Goal: Transaction & Acquisition: Purchase product/service

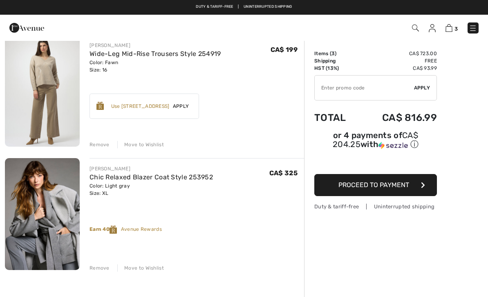
scroll to position [183, 0]
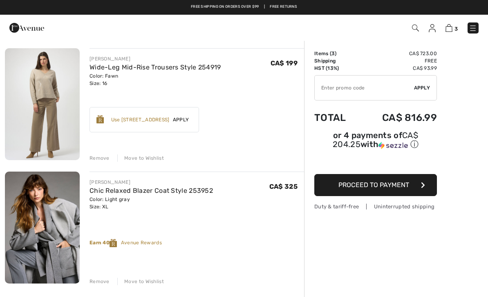
click at [142, 67] on link "Wide-Leg Mid-Rise Trousers Style 254919" at bounding box center [156, 67] width 132 height 8
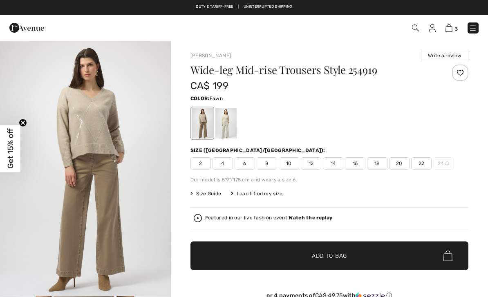
checkbox input "true"
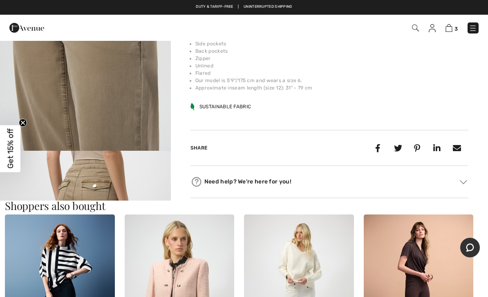
click at [451, 29] on img at bounding box center [449, 28] width 7 height 8
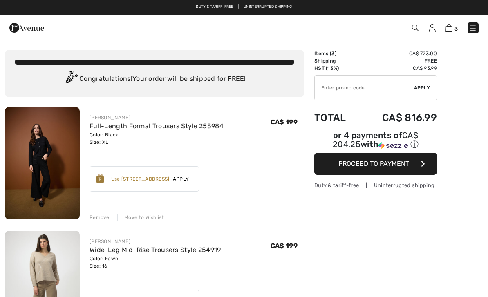
checkbox input "true"
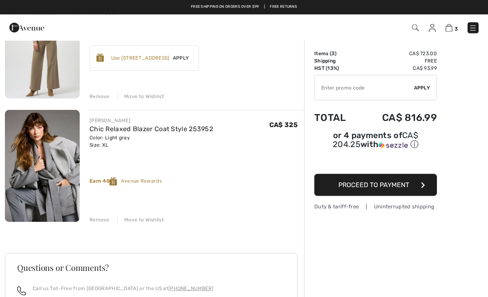
scroll to position [245, 0]
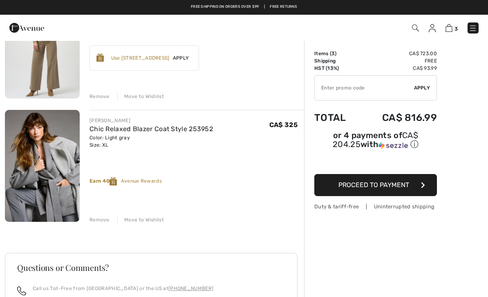
click at [46, 192] on img at bounding box center [42, 166] width 75 height 112
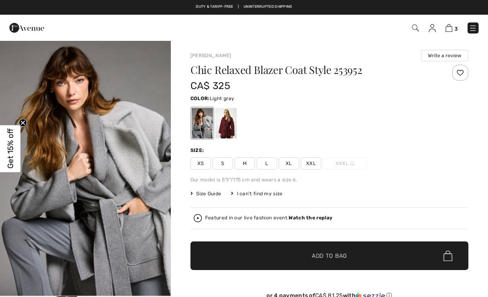
checkbox input "true"
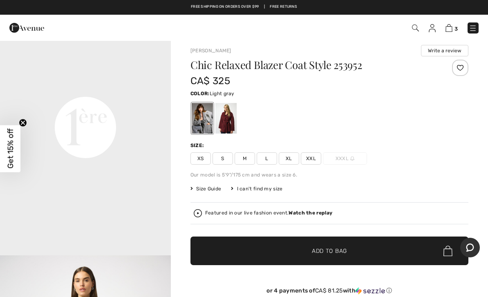
scroll to position [550, 0]
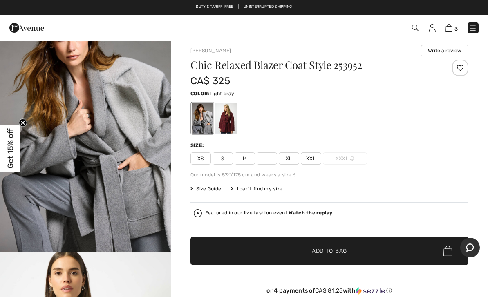
click at [452, 25] on img at bounding box center [449, 28] width 7 height 8
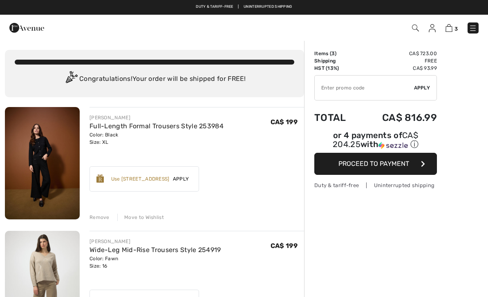
checkbox input "true"
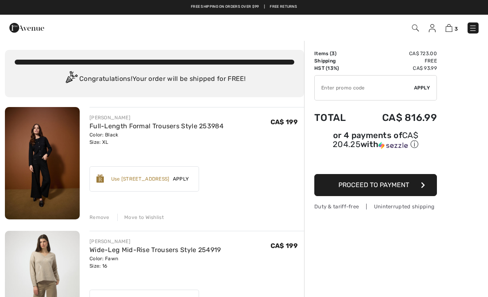
click at [477, 31] on img at bounding box center [473, 28] width 8 height 8
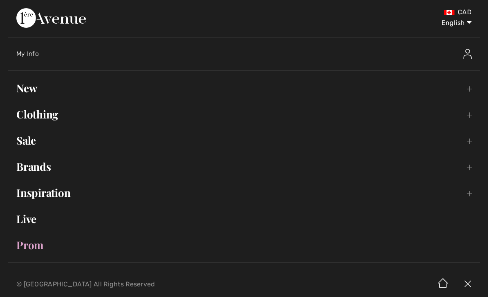
click at [95, 115] on link "Clothing Toggle submenu" at bounding box center [244, 115] width 472 height 18
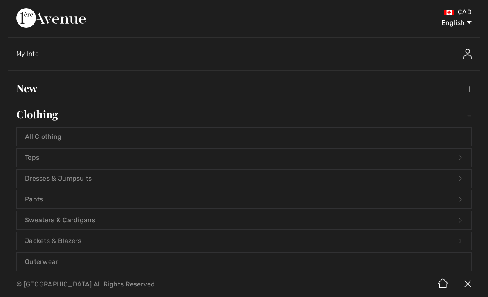
click at [126, 268] on link "Outerwear" at bounding box center [244, 262] width 455 height 18
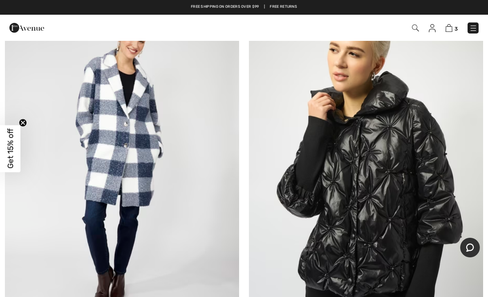
scroll to position [518, 0]
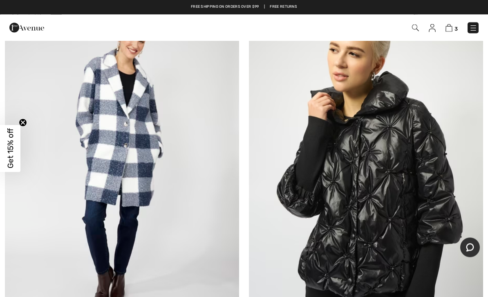
click at [187, 256] on img at bounding box center [122, 161] width 234 height 352
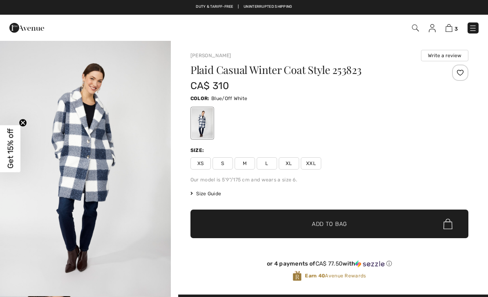
checkbox input "true"
click at [448, 31] on img at bounding box center [449, 28] width 7 height 8
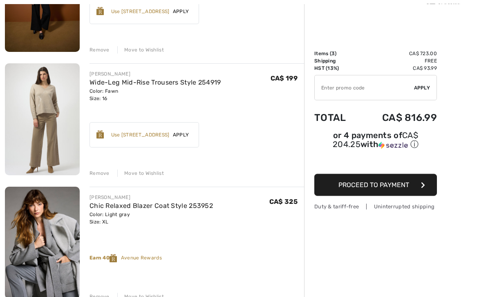
scroll to position [169, 0]
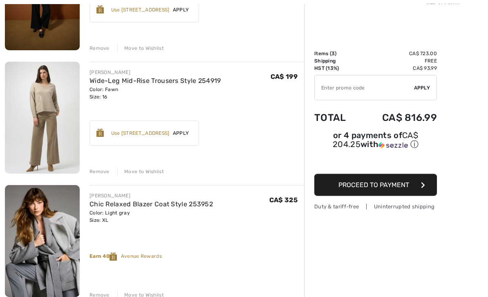
click at [134, 206] on link "Chic Relaxed Blazer Coat Style 253952" at bounding box center [152, 205] width 124 height 8
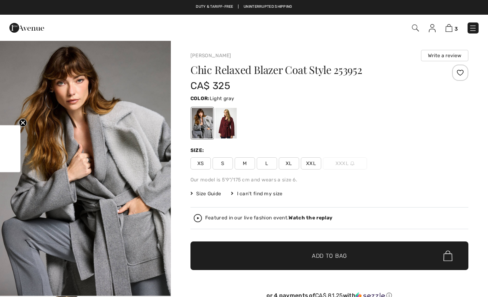
checkbox input "true"
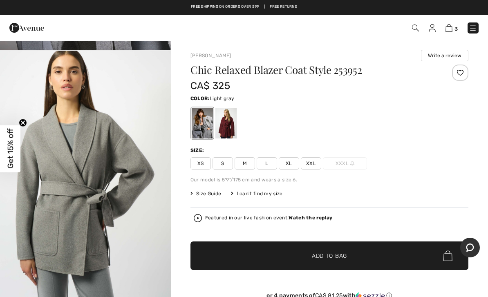
click at [451, 30] on img at bounding box center [449, 28] width 7 height 8
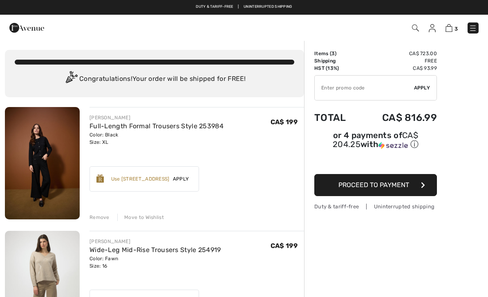
click at [477, 27] on img at bounding box center [473, 28] width 8 height 8
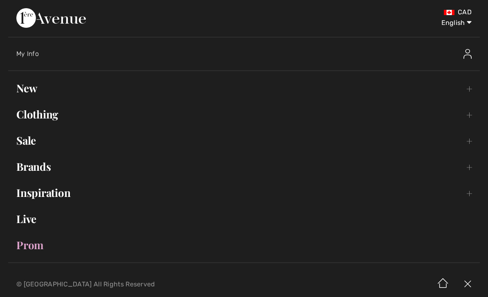
click at [61, 115] on link "Clothing Toggle submenu" at bounding box center [244, 115] width 472 height 18
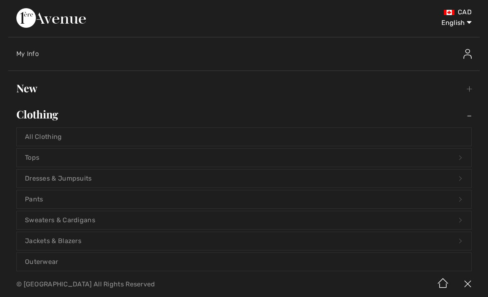
click at [93, 261] on link "Outerwear" at bounding box center [244, 262] width 455 height 18
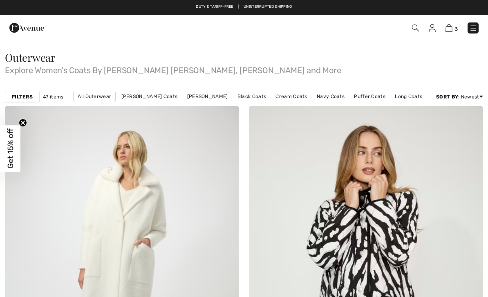
checkbox input "true"
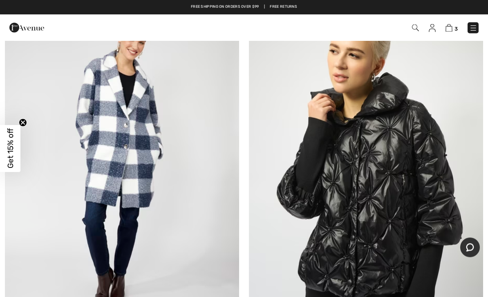
scroll to position [518, 0]
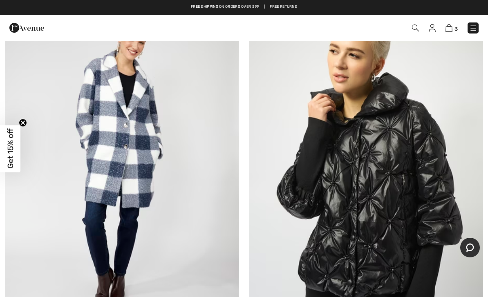
click at [148, 221] on img at bounding box center [122, 162] width 234 height 352
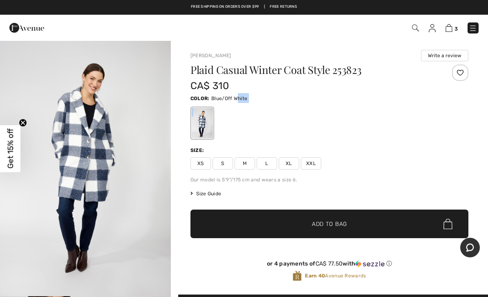
click at [292, 169] on span "XL" at bounding box center [289, 164] width 20 height 12
click at [212, 196] on span "Size Guide" at bounding box center [206, 193] width 31 height 7
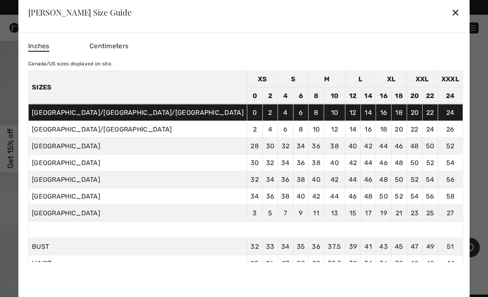
click at [278, 194] on td "38" at bounding box center [286, 196] width 16 height 17
click at [452, 11] on div "✕" at bounding box center [456, 12] width 9 height 17
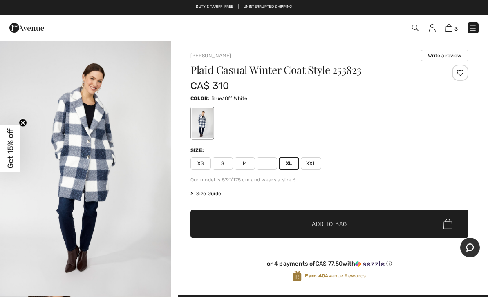
click at [275, 215] on span "✔ Added to Bag Add to Bag" at bounding box center [330, 224] width 278 height 29
click at [446, 32] on img at bounding box center [449, 28] width 7 height 8
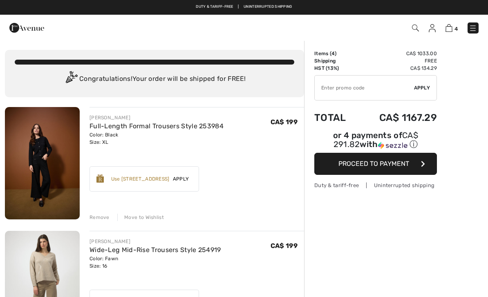
checkbox input "true"
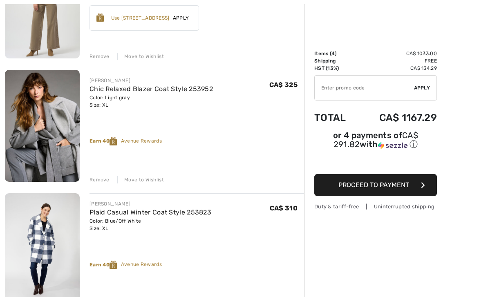
scroll to position [293, 0]
